Goal: Task Accomplishment & Management: Manage account settings

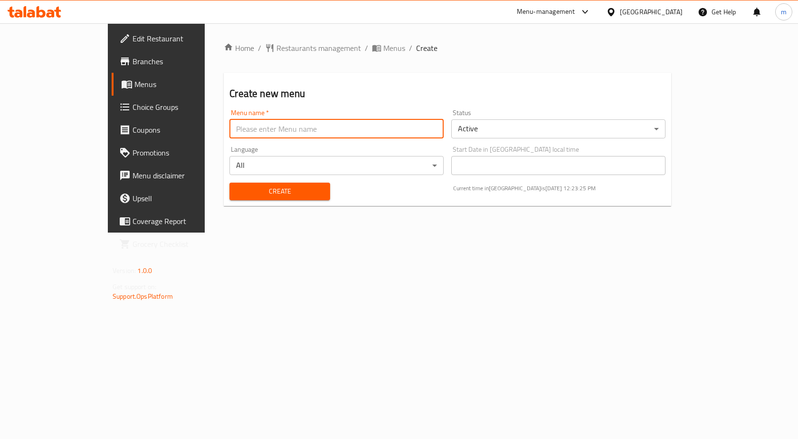
click at [271, 121] on input "text" at bounding box center [337, 128] width 214 height 19
type input "ة"
type input "menu 2"
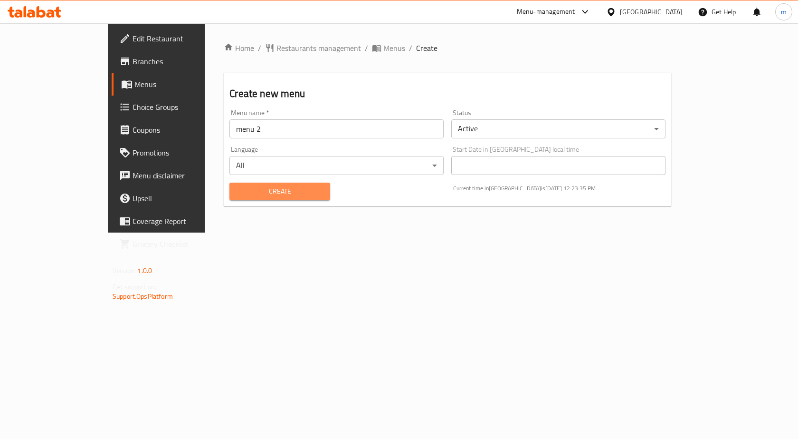
click at [250, 194] on span "Create" at bounding box center [279, 191] width 85 height 12
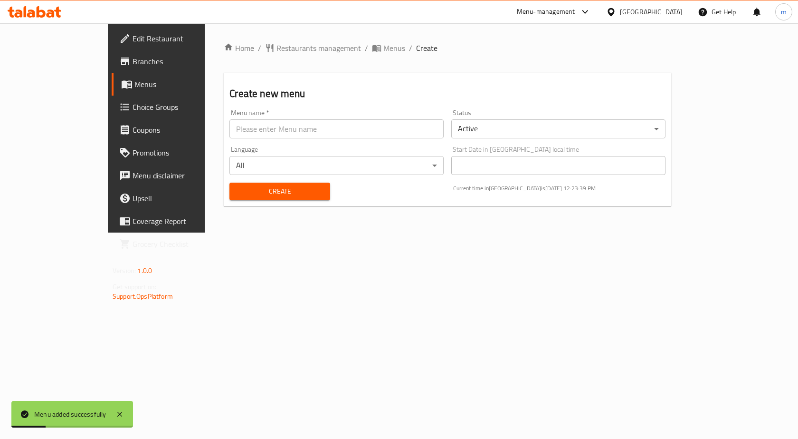
click at [134, 81] on span "Menus" at bounding box center [183, 83] width 99 height 11
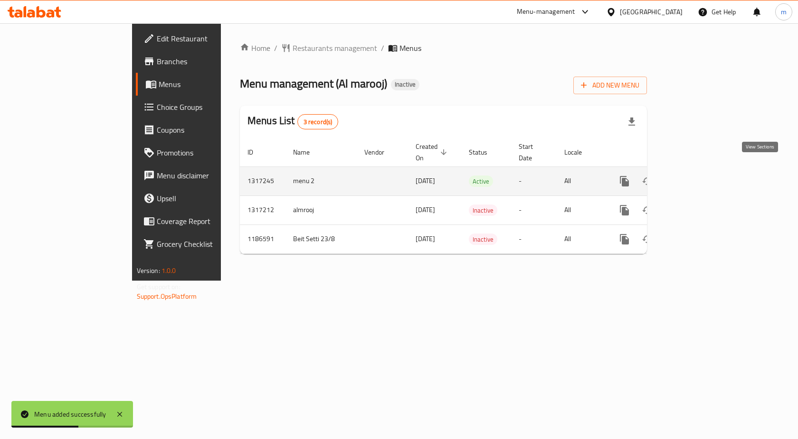
click at [699, 175] on icon "enhanced table" at bounding box center [693, 180] width 11 height 11
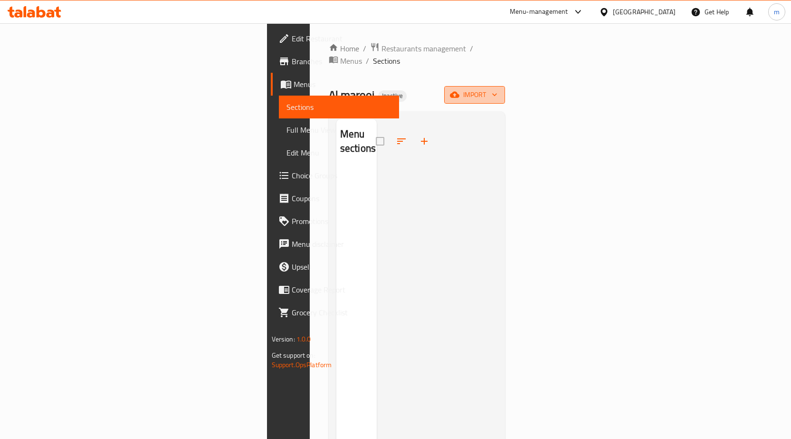
click at [459, 92] on icon "button" at bounding box center [455, 95] width 10 height 6
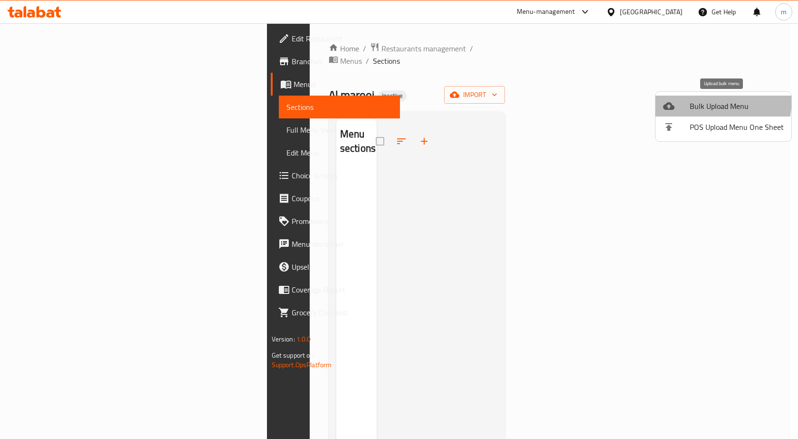
click at [687, 98] on li "Bulk Upload Menu" at bounding box center [724, 106] width 136 height 21
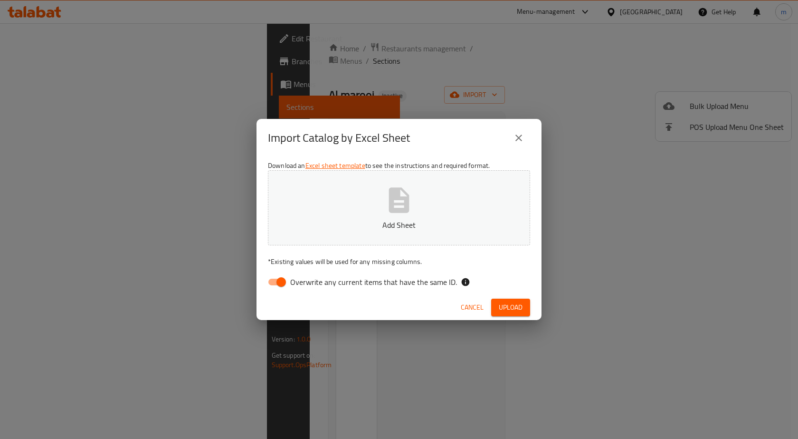
click at [445, 280] on span "Overwrite any current items that have the same ID." at bounding box center [373, 281] width 167 height 11
click at [308, 280] on input "Overwrite any current items that have the same ID." at bounding box center [281, 282] width 54 height 18
checkbox input "false"
click at [437, 201] on button "Add Sheet" at bounding box center [399, 207] width 262 height 75
click at [509, 308] on span "Upload" at bounding box center [511, 307] width 24 height 12
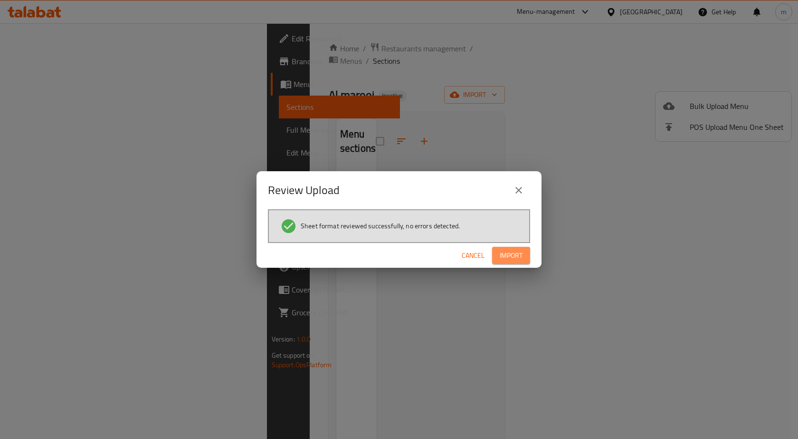
click at [520, 259] on span "Import" at bounding box center [511, 255] width 23 height 12
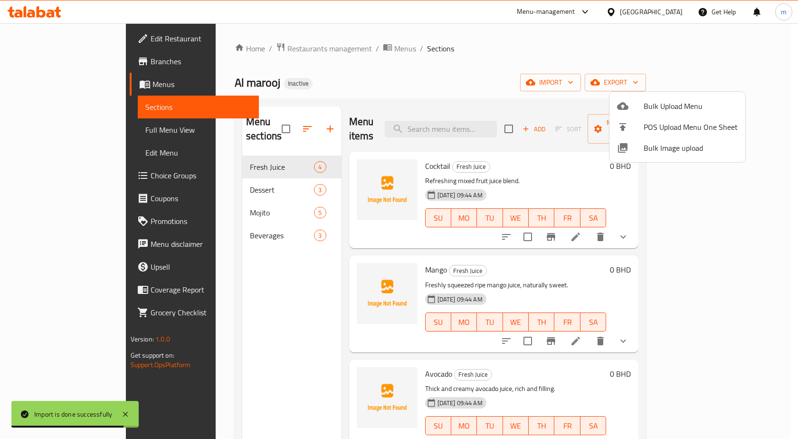
click at [44, 132] on div at bounding box center [399, 219] width 798 height 439
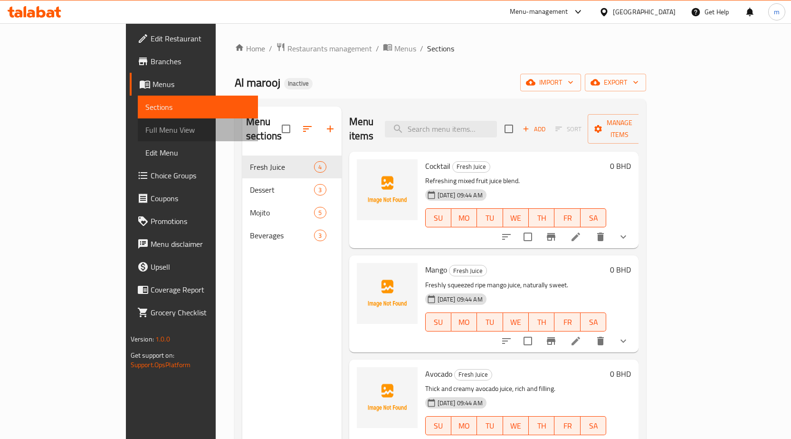
click at [145, 134] on span "Full Menu View" at bounding box center [197, 129] width 105 height 11
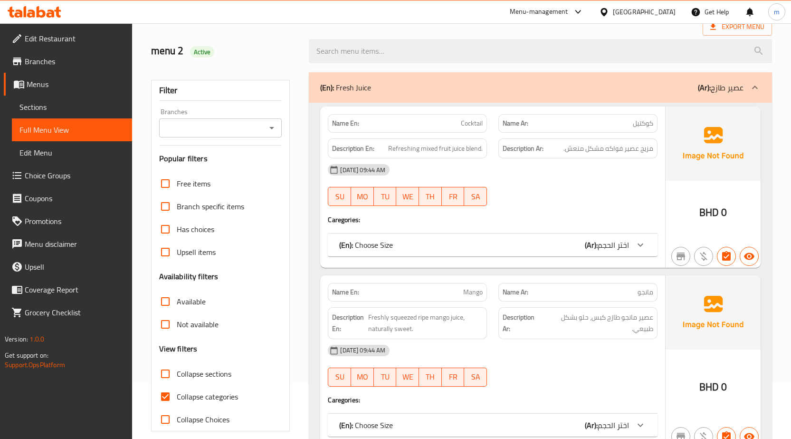
scroll to position [143, 0]
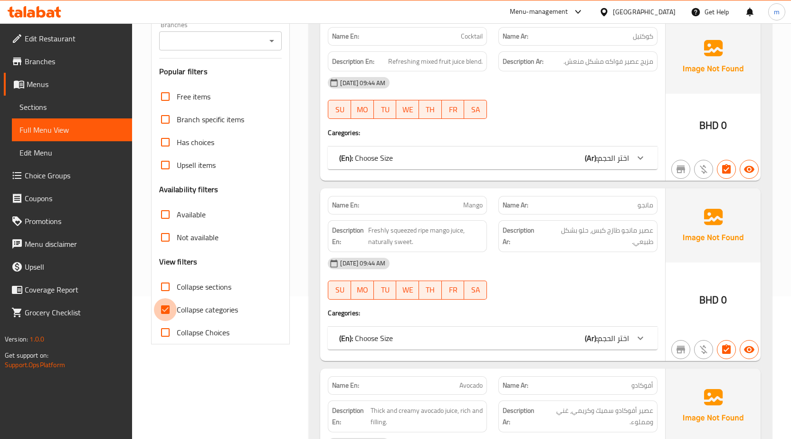
click at [163, 310] on input "Collapse categories" at bounding box center [165, 309] width 23 height 23
checkbox input "false"
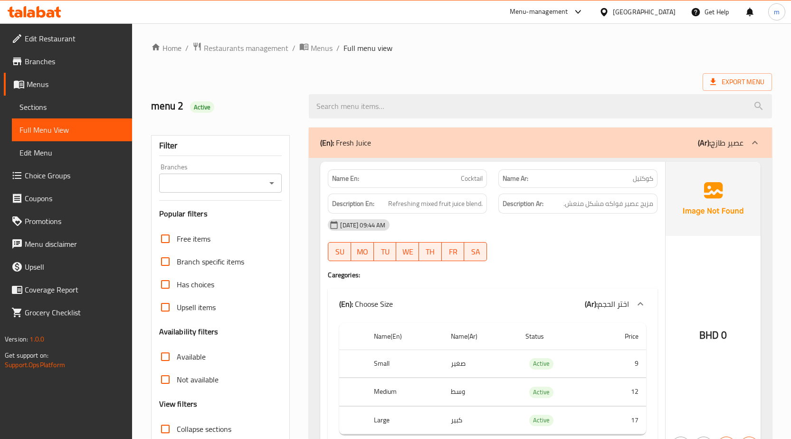
scroll to position [0, 0]
click at [705, 89] on span "Export Menu" at bounding box center [737, 83] width 69 height 18
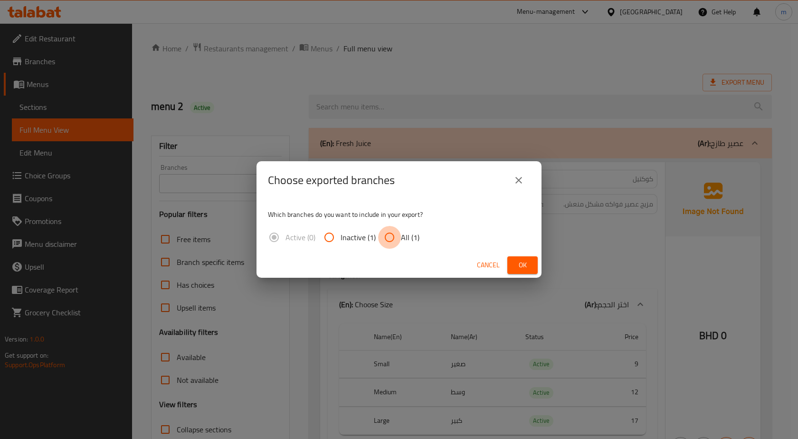
click at [386, 237] on input "All (1)" at bounding box center [389, 237] width 23 height 23
radio input "true"
click at [519, 265] on span "Ok" at bounding box center [522, 265] width 15 height 12
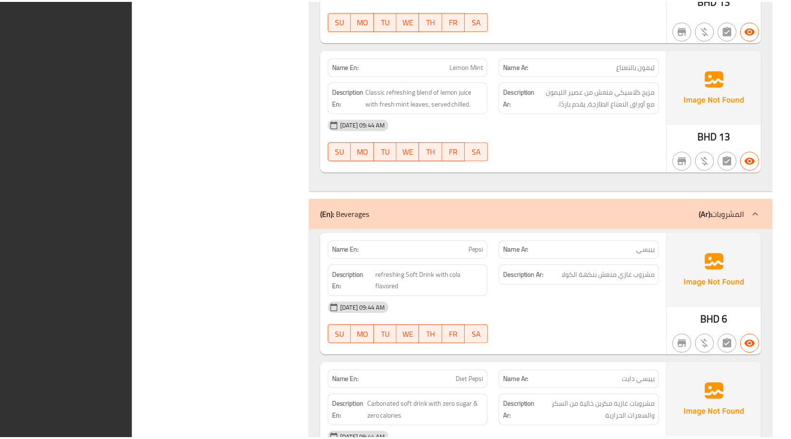
scroll to position [2606, 0]
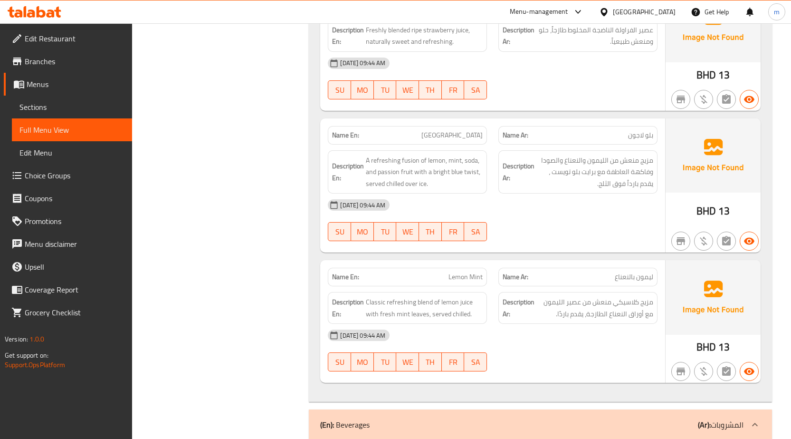
scroll to position [2189, 0]
